Goal: Information Seeking & Learning: Learn about a topic

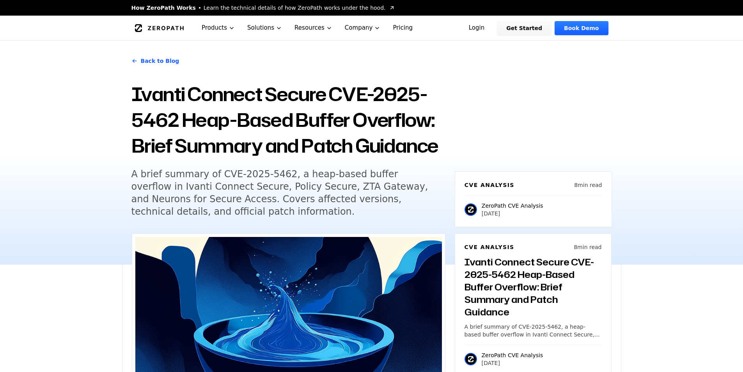
scroll to position [429, 0]
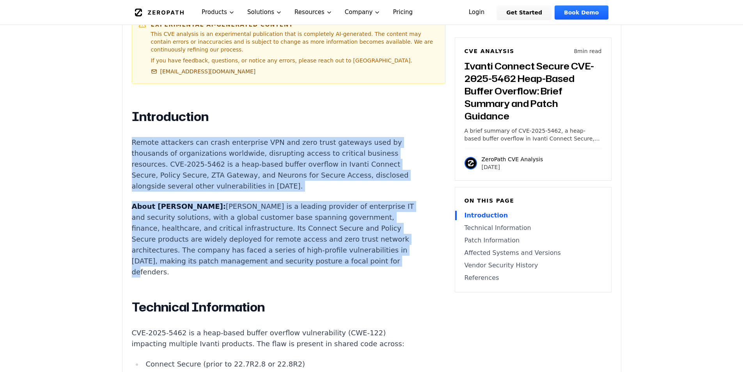
drag, startPoint x: 331, startPoint y: 255, endPoint x: 175, endPoint y: 138, distance: 195.0
copy div "Remote attackers can crash enterprise VPN and zero trust gateways used by thous…"
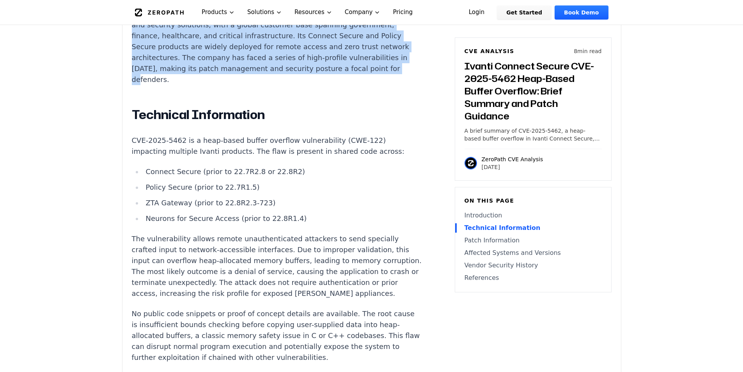
scroll to position [663, 0]
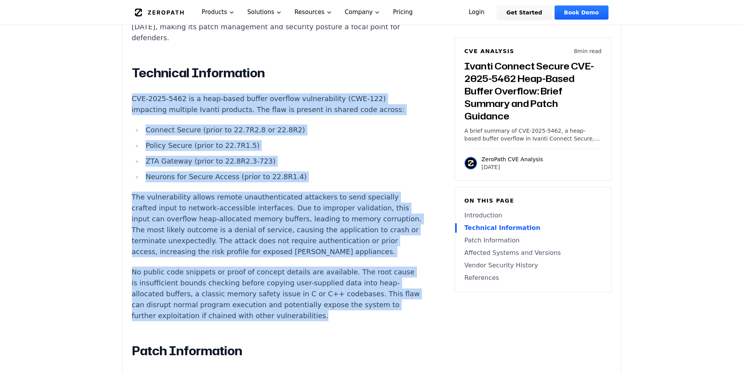
drag, startPoint x: 338, startPoint y: 311, endPoint x: 124, endPoint y: 85, distance: 312.0
click at [124, 85] on div "Experimental AI-Generated Content This CVE analysis is an experimental publicat…" at bounding box center [371, 365] width 498 height 1591
copy div "CVE-2025-5462 is a heap-based buffer overflow vulnerability (CWE-122) impacting…"
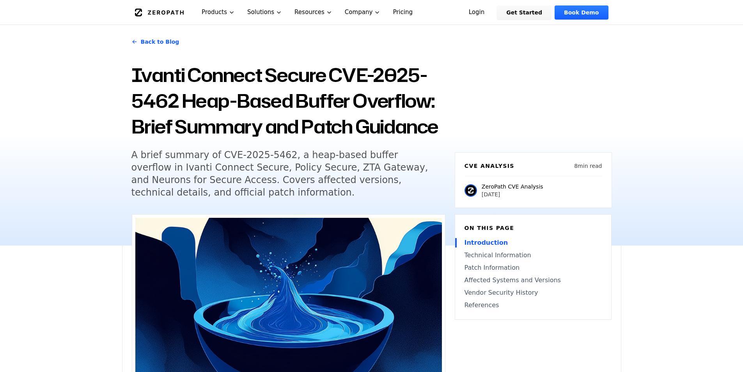
scroll to position [0, 0]
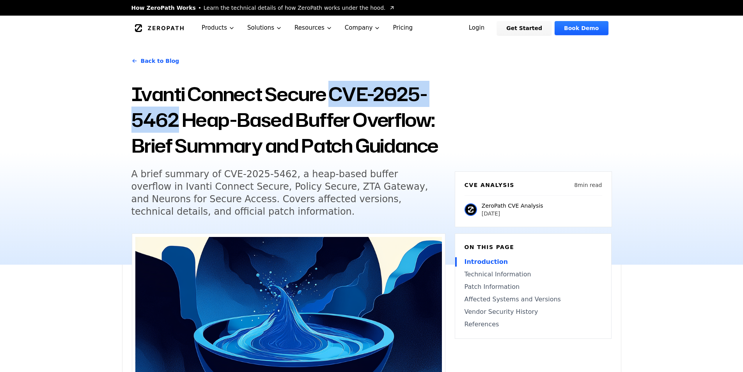
drag, startPoint x: 177, startPoint y: 122, endPoint x: 338, endPoint y: 92, distance: 163.8
click at [338, 92] on h1 "Ivanti Connect Secure CVE-2025-5462 Heap-Based Buffer Overflow: Brief Summary a…" at bounding box center [288, 119] width 314 height 77
copy h1 "CVE-2025-5462"
